Goal: Transaction & Acquisition: Book appointment/travel/reservation

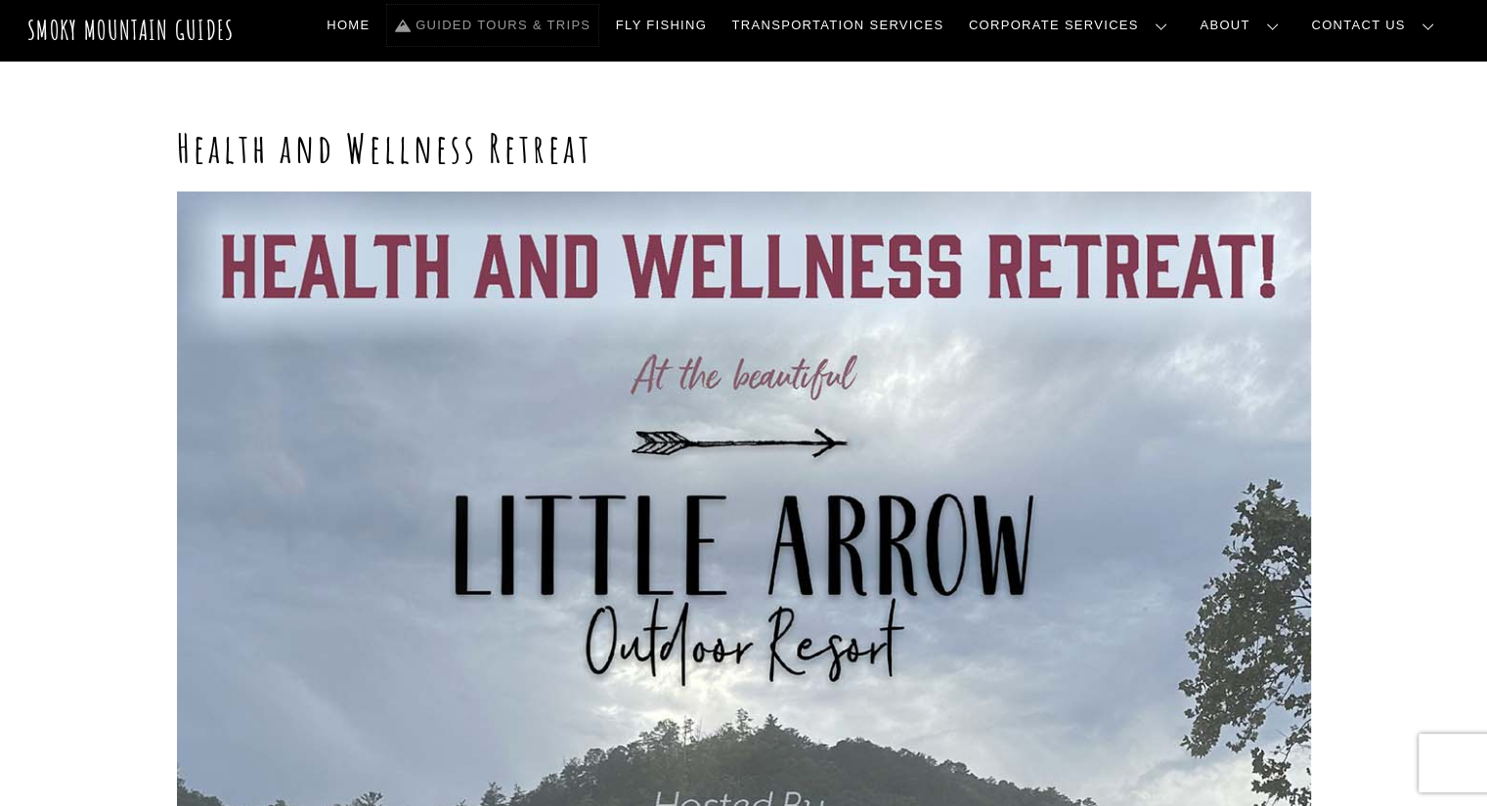
click at [598, 26] on link "Guided Tours & Trips" at bounding box center [492, 25] width 211 height 41
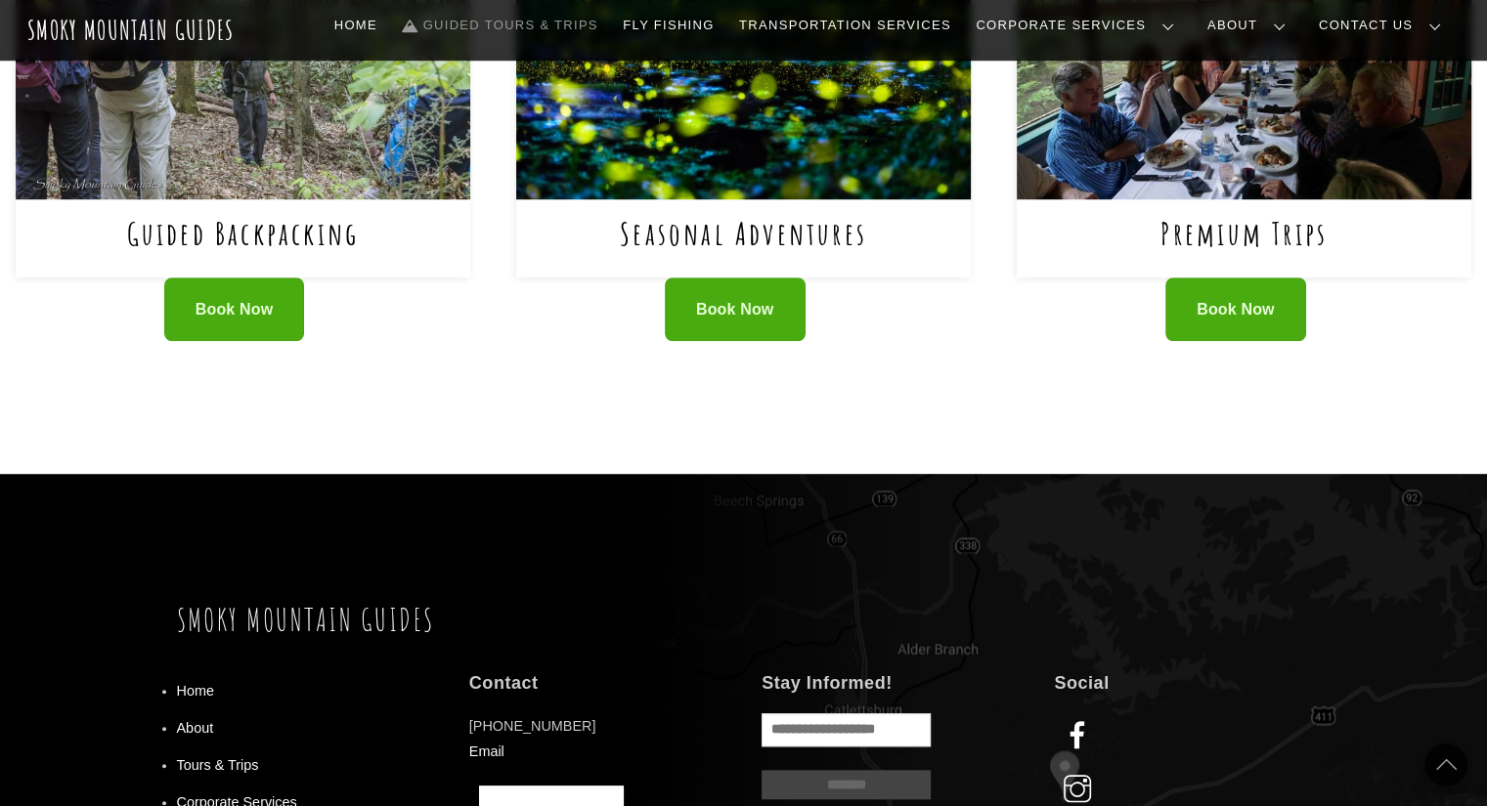
scroll to position [1452, 0]
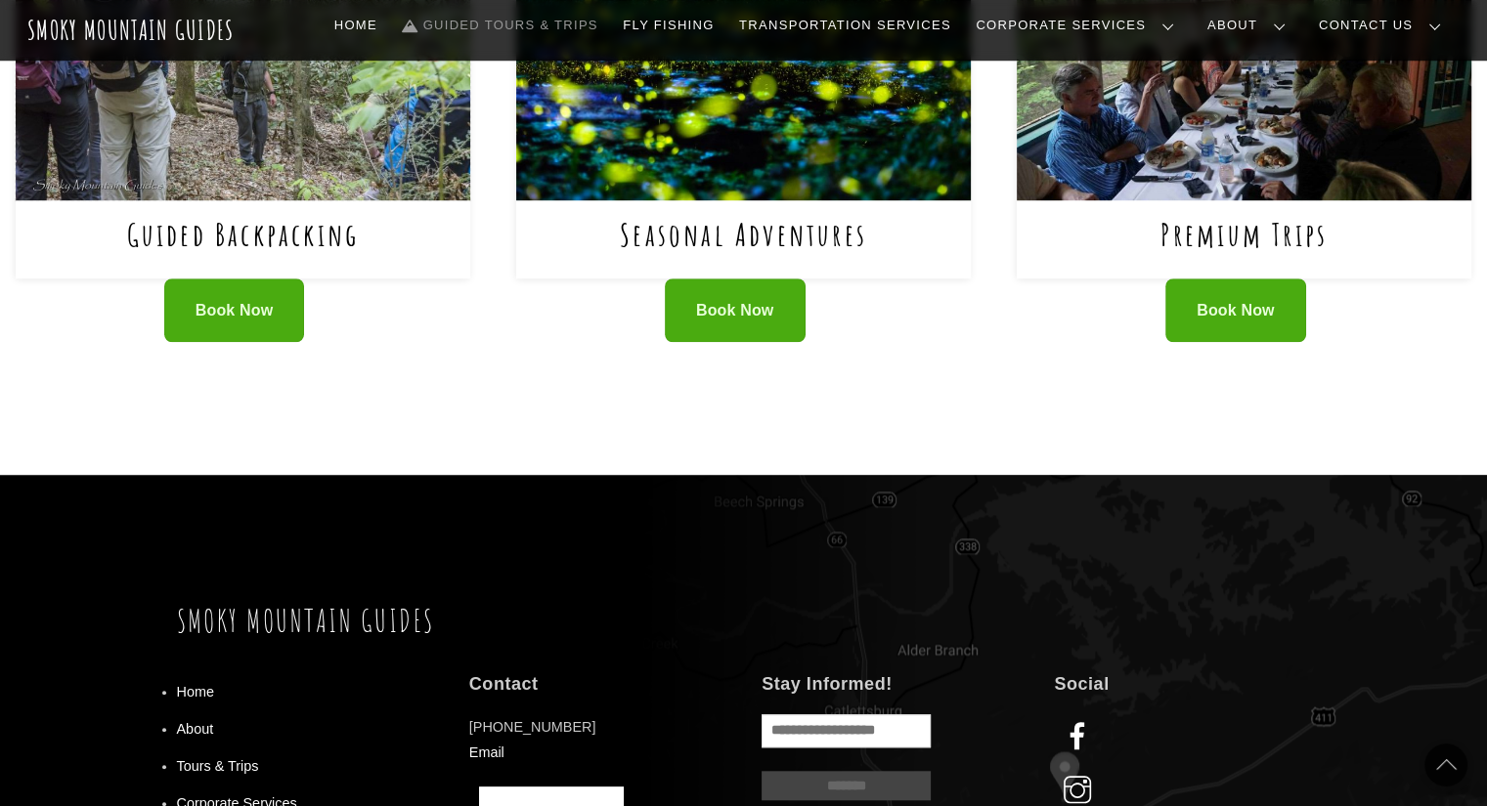
click at [222, 143] on img at bounding box center [243, 58] width 455 height 283
